Goal: Navigation & Orientation: Find specific page/section

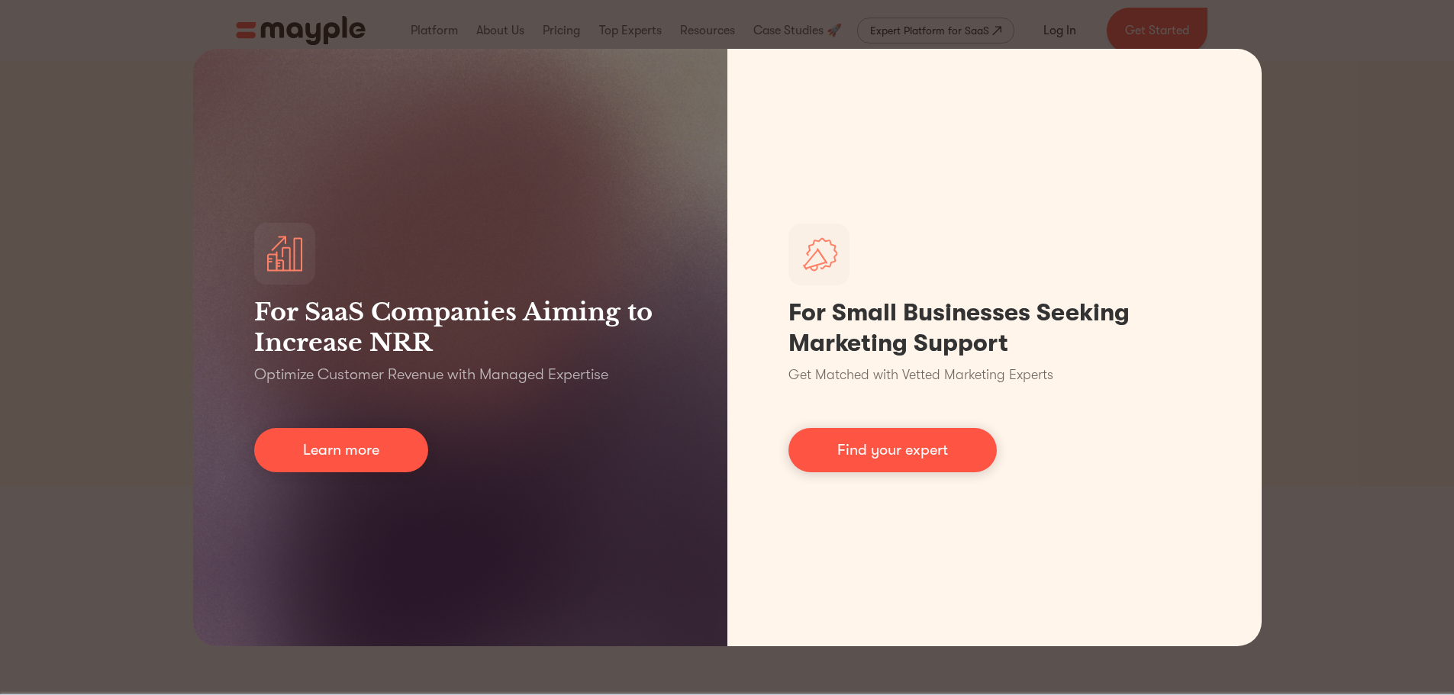
click at [101, 113] on div "For SaaS Companies Aiming to Increase NRR Optimize Customer Revenue with Manage…" at bounding box center [727, 347] width 1454 height 695
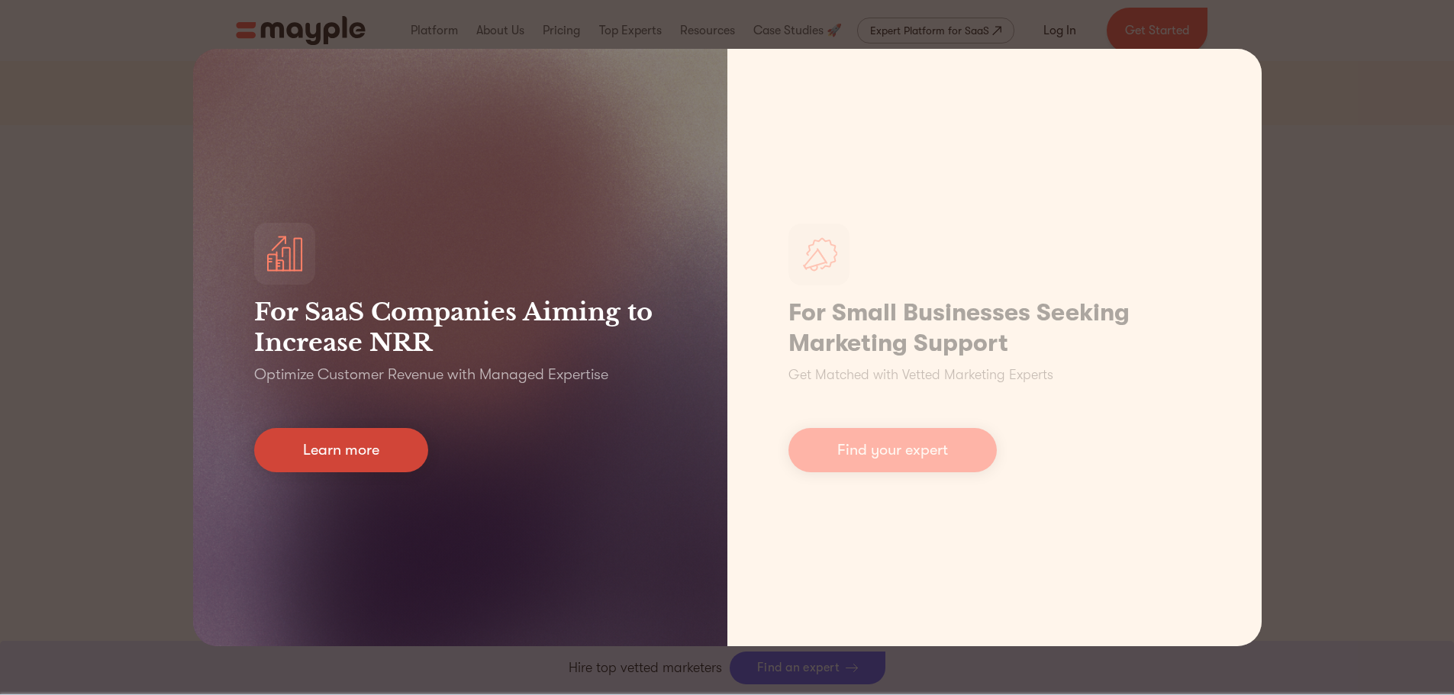
scroll to position [534, 0]
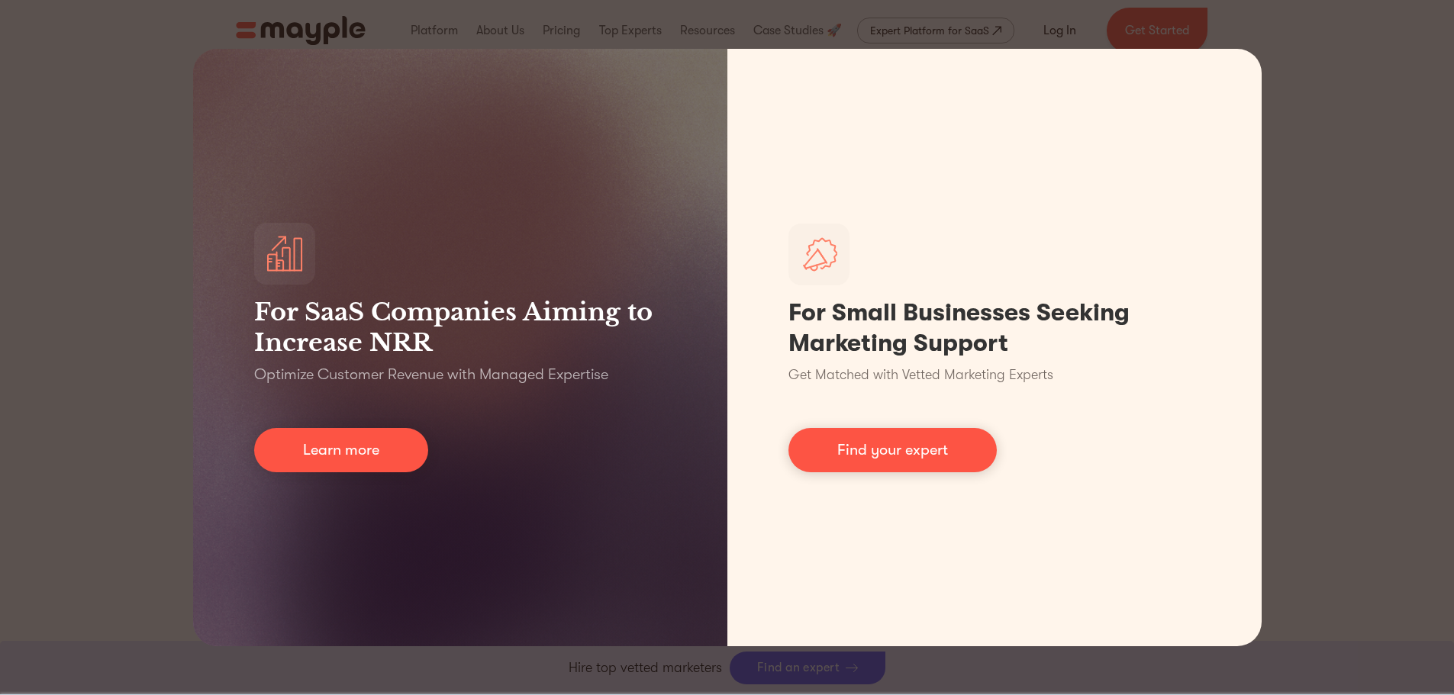
click at [114, 414] on div "For SaaS Companies Aiming to Increase NRR Optimize Customer Revenue with Manage…" at bounding box center [727, 347] width 1454 height 695
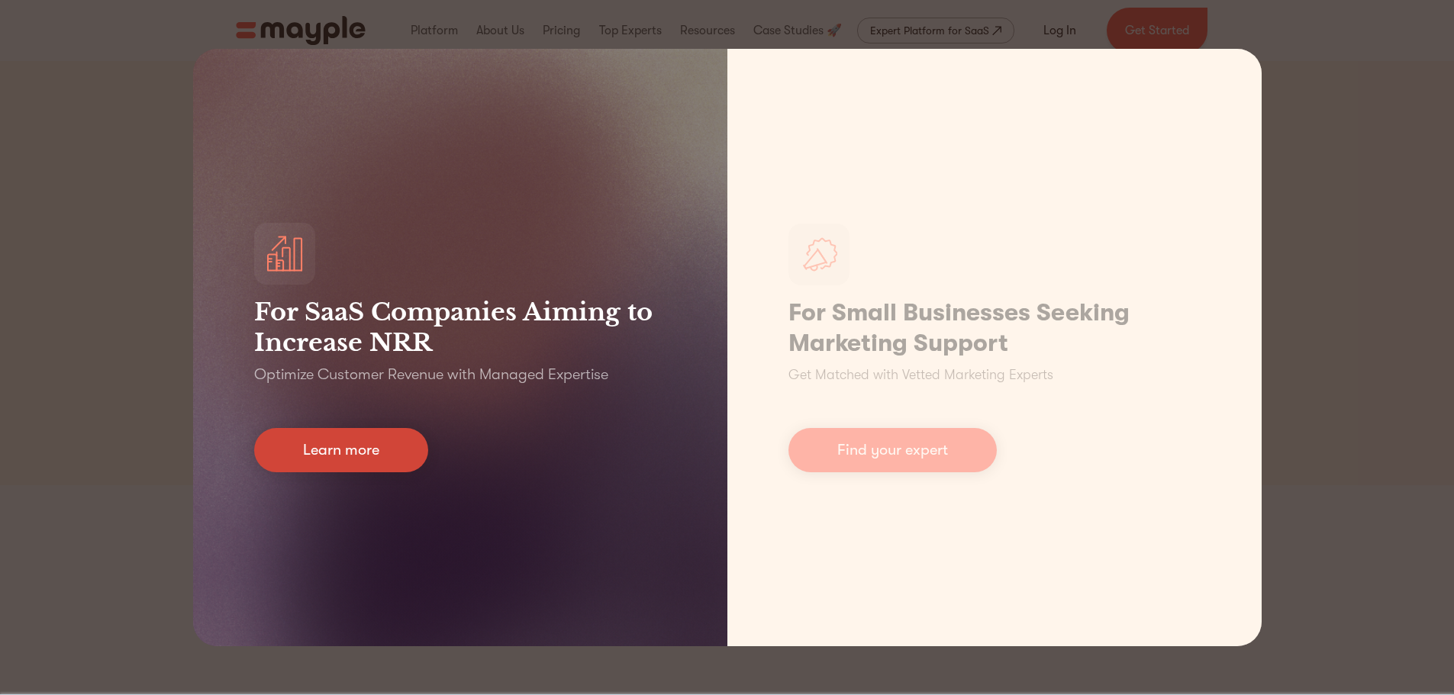
scroll to position [0, 0]
click at [344, 440] on link "Learn more" at bounding box center [341, 450] width 174 height 44
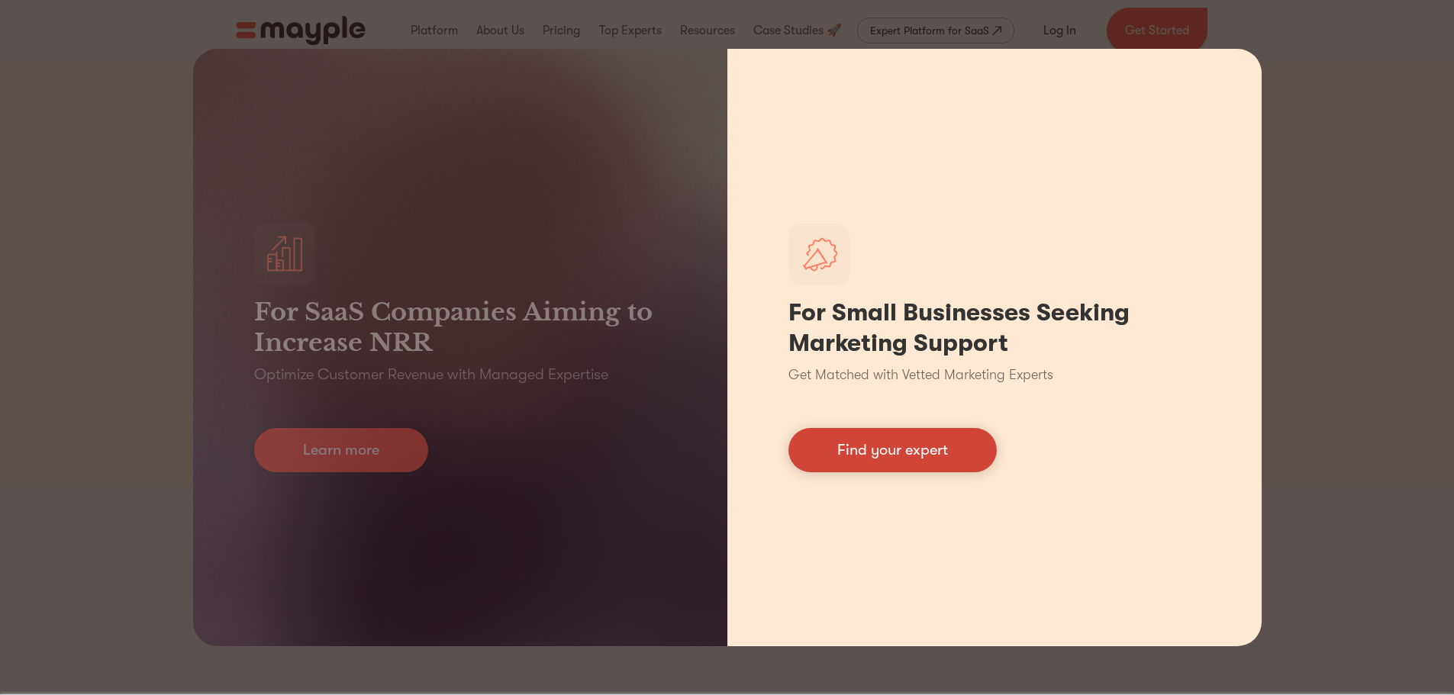
click at [890, 448] on link "Find your expert" at bounding box center [892, 450] width 208 height 44
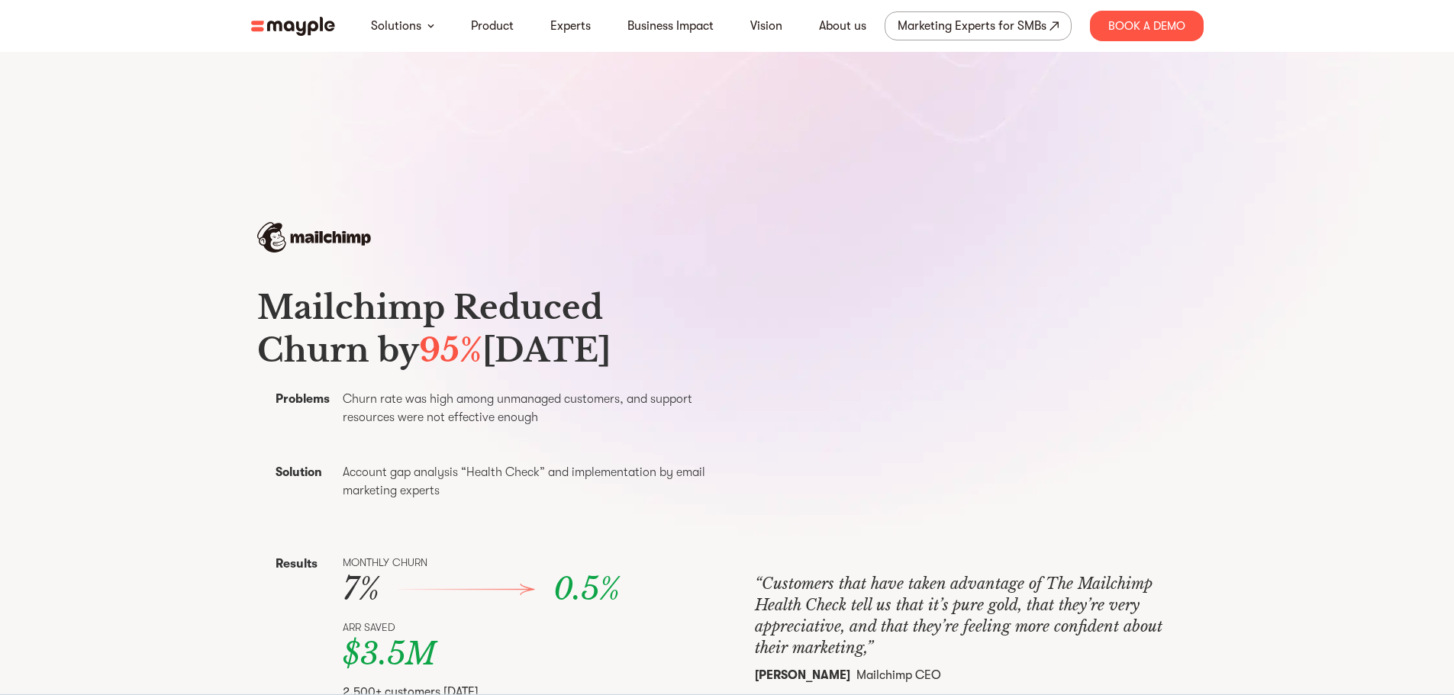
scroll to position [534, 0]
